Goal: Task Accomplishment & Management: Complete application form

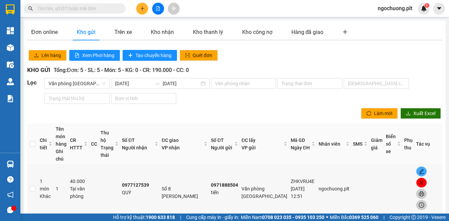
scroll to position [68, 0]
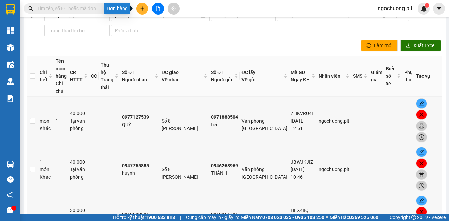
click at [142, 8] on icon "plus" at bounding box center [142, 8] width 4 height 0
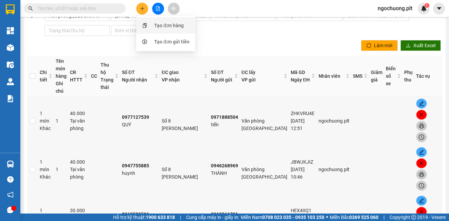
click at [166, 26] on div "Tạo đơn hàng" at bounding box center [169, 25] width 30 height 7
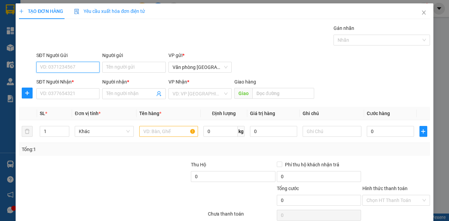
click at [76, 70] on input "SĐT Người Gửi" at bounding box center [67, 67] width 63 height 11
click at [62, 81] on div "0825296156 - liễu" at bounding box center [67, 80] width 54 height 7
type input "0825296156"
type input "liễu"
type input "0981233634"
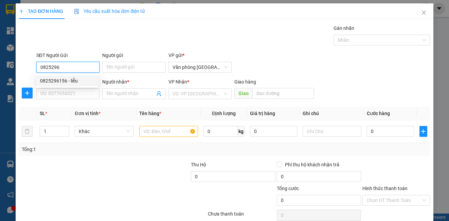
type input "huyền"
type input "80.000"
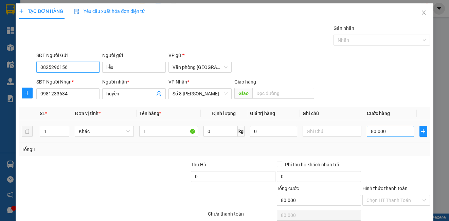
type input "0825296156"
click at [385, 131] on input "80.000" at bounding box center [390, 131] width 47 height 11
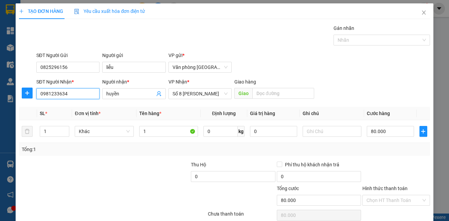
click at [72, 92] on input "0981233634" at bounding box center [67, 93] width 63 height 11
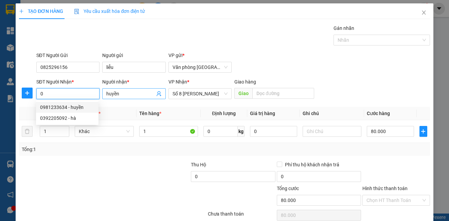
type input "0"
click at [124, 94] on input "huyền" at bounding box center [130, 93] width 48 height 7
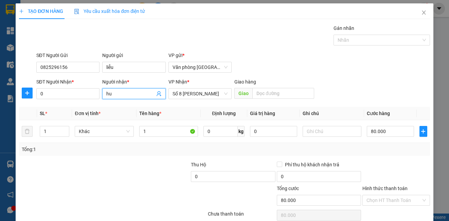
type input "h"
type input "0982506462"
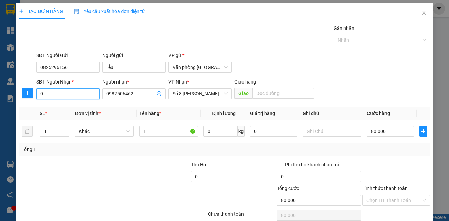
click at [61, 96] on input "0" at bounding box center [67, 93] width 63 height 11
type input "0982506642"
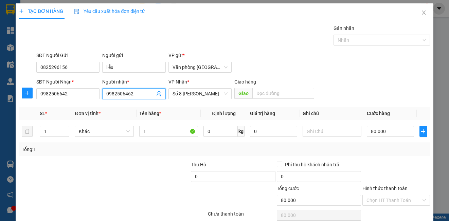
click at [134, 95] on input "0982506462" at bounding box center [130, 93] width 48 height 7
type input "0"
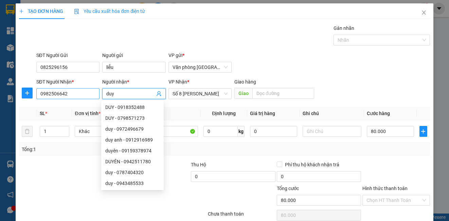
type input "duy"
click at [77, 91] on input "0982506642" at bounding box center [67, 93] width 63 height 11
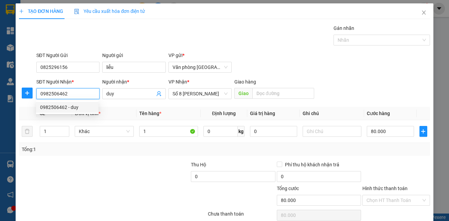
click at [78, 108] on div "0982506462 - duy" at bounding box center [67, 107] width 54 height 7
type input "0982506462"
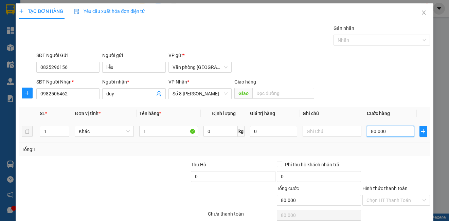
click at [388, 132] on input "80.000" at bounding box center [390, 131] width 47 height 11
type input "6"
type input "60"
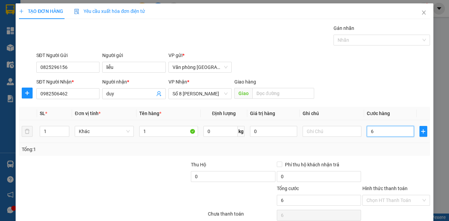
type input "60"
type input "600"
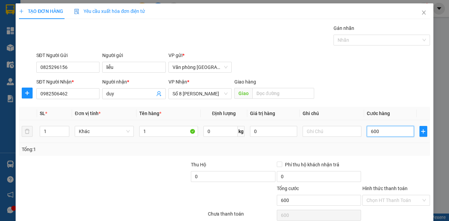
type input "6.000"
type input "60.000"
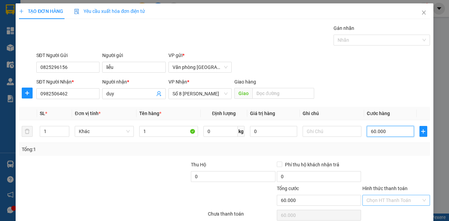
click at [418, 198] on div "Chọn HT Thanh Toán" at bounding box center [395, 200] width 67 height 11
type input "60.000"
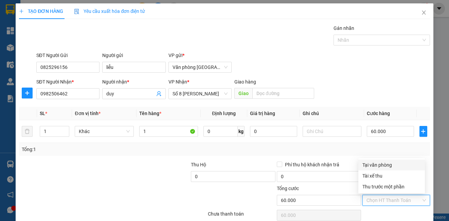
click at [379, 165] on div "Tại văn phòng" at bounding box center [391, 164] width 58 height 7
type input "0"
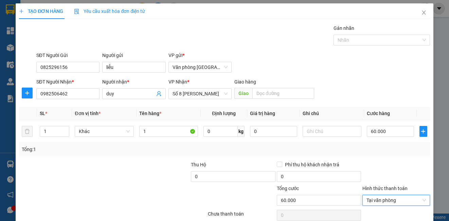
scroll to position [30, 0]
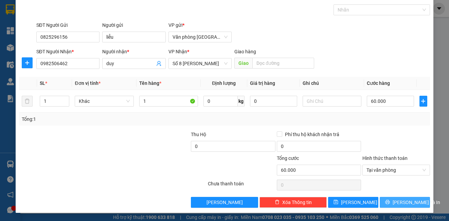
click at [395, 203] on span "[PERSON_NAME] và In" at bounding box center [417, 202] width 48 height 7
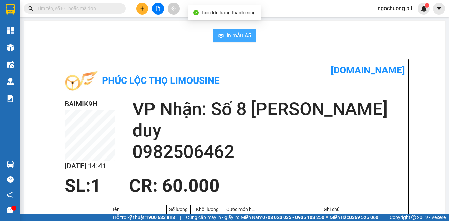
click at [234, 38] on span "In mẫu A5" at bounding box center [239, 35] width 24 height 8
